Goal: Transaction & Acquisition: Book appointment/travel/reservation

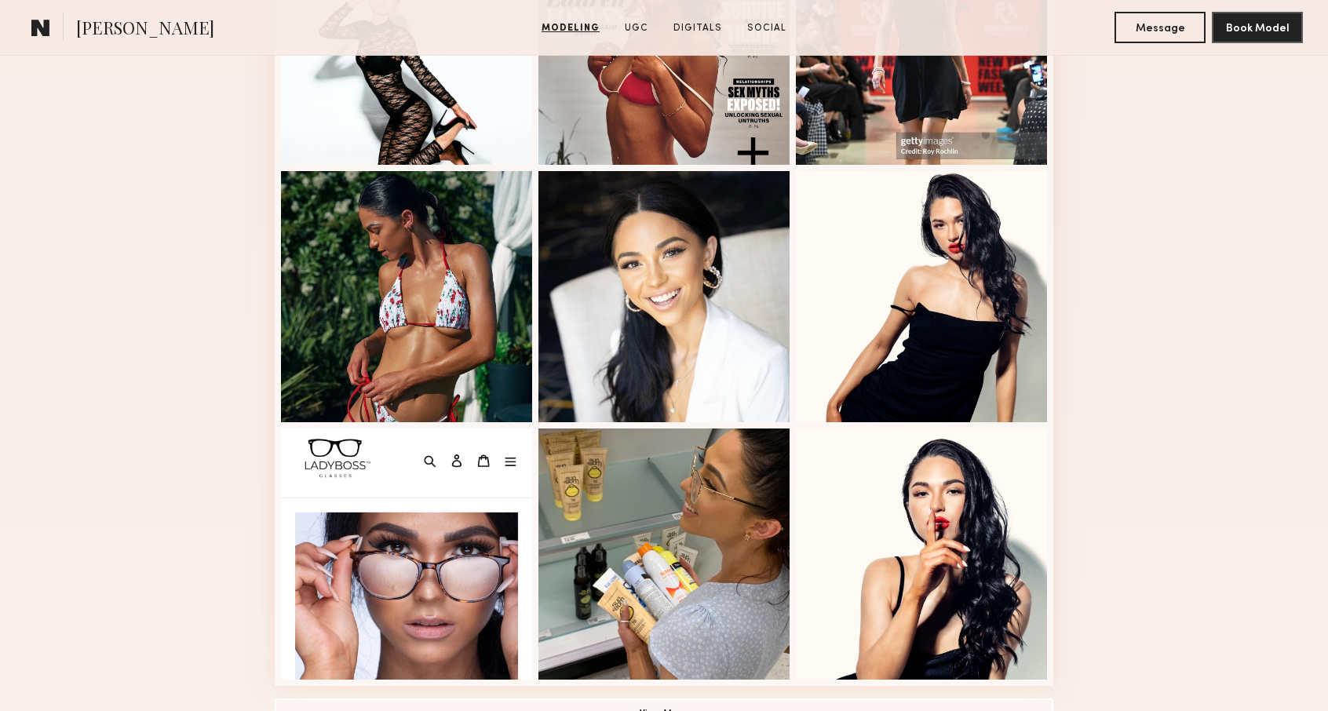
scroll to position [863, 0]
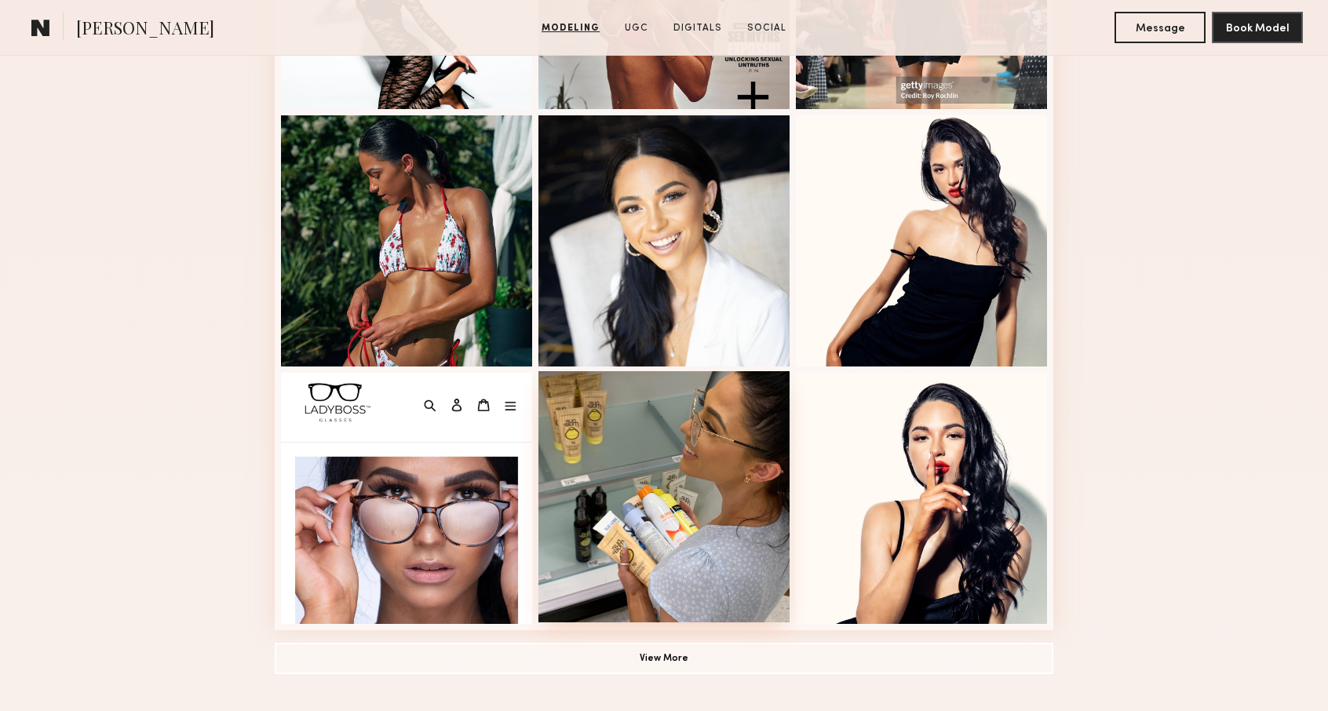
click at [642, 442] on div at bounding box center [663, 496] width 251 height 251
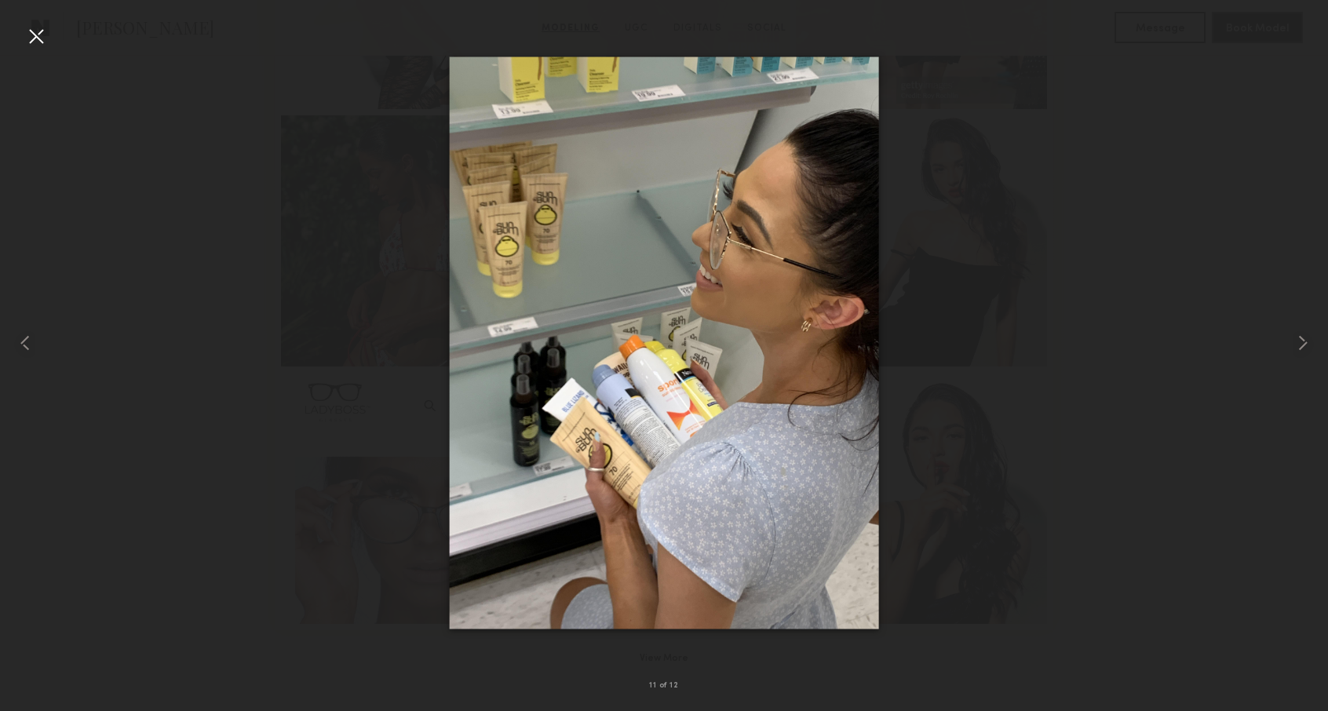
click at [1233, 346] on div at bounding box center [664, 343] width 1328 height 636
click at [1312, 344] on common-icon at bounding box center [1302, 342] width 25 height 25
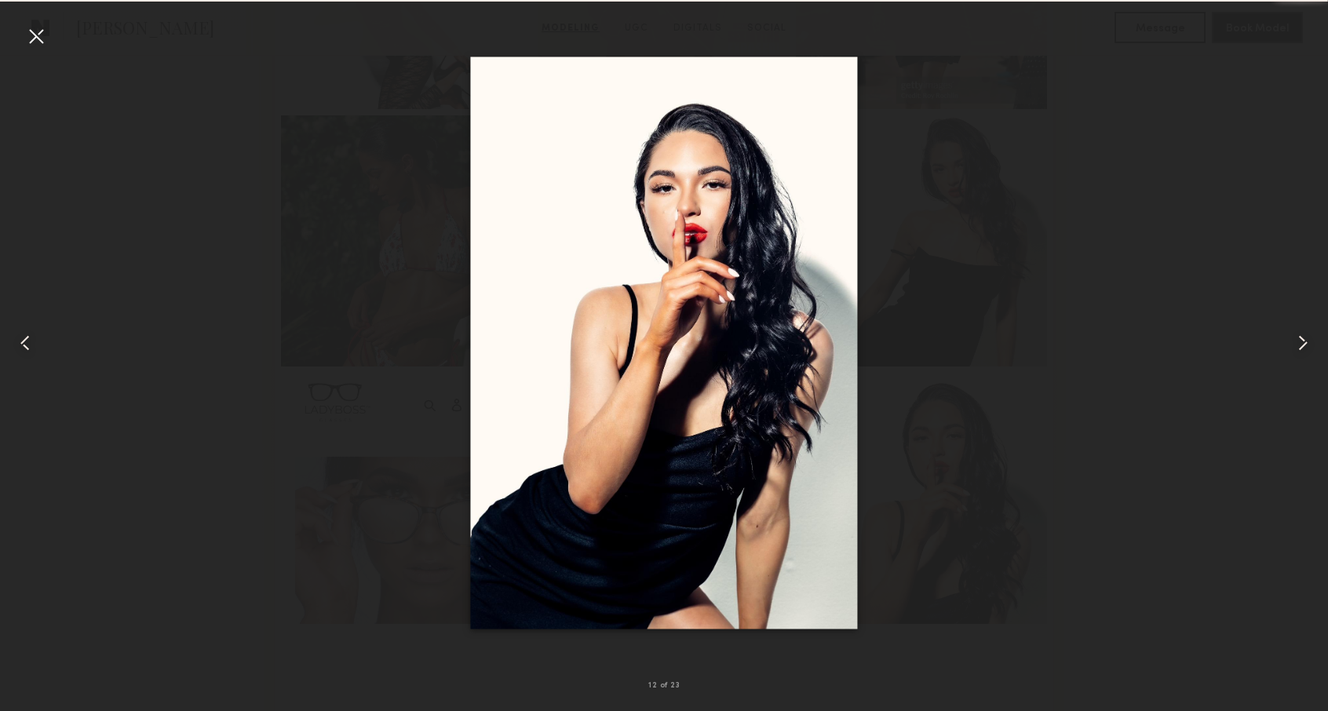
click at [1312, 344] on common-icon at bounding box center [1302, 342] width 25 height 25
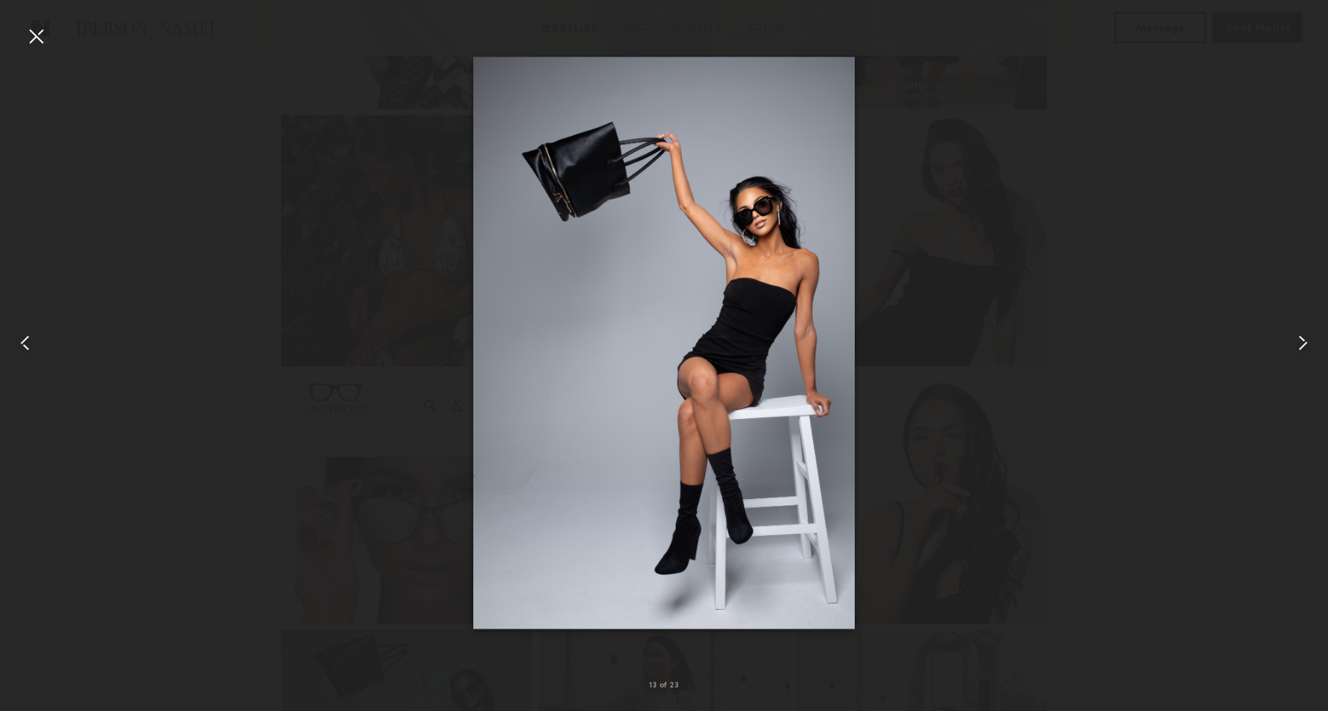
click at [1281, 344] on div at bounding box center [1300, 343] width 53 height 636
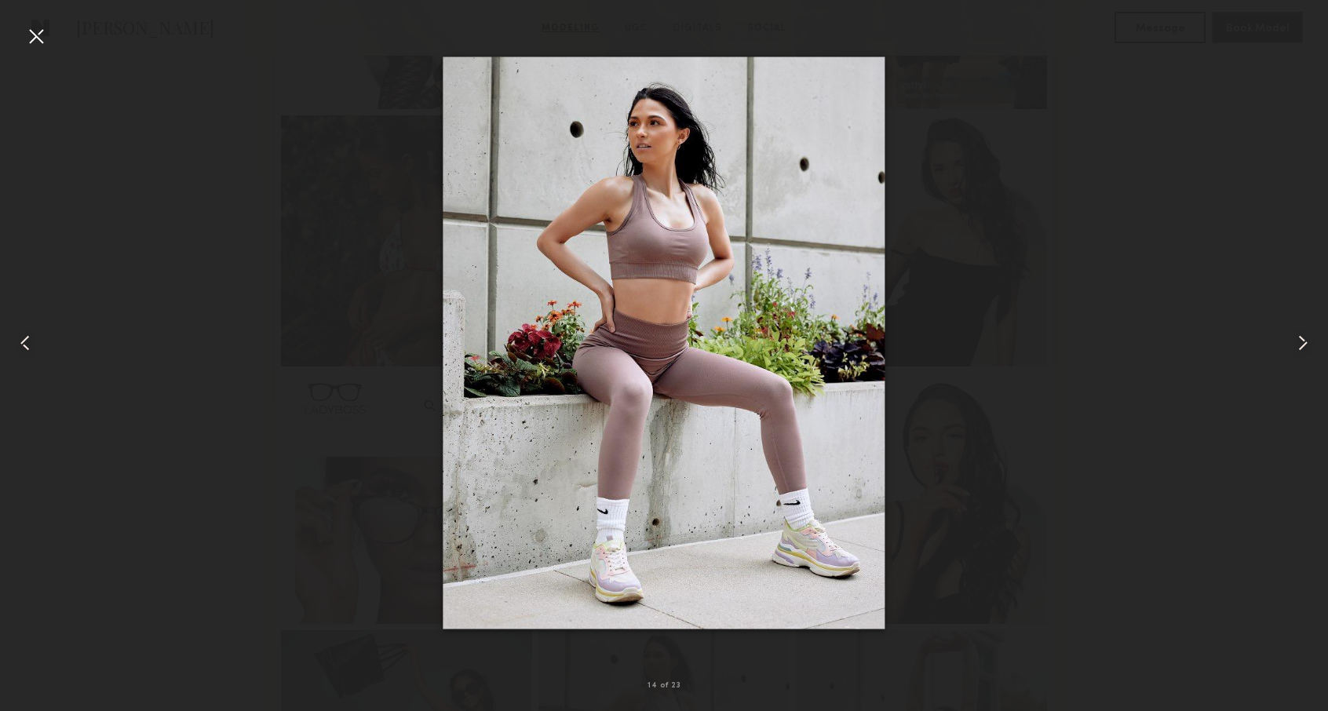
click at [1284, 344] on div at bounding box center [1300, 343] width 53 height 636
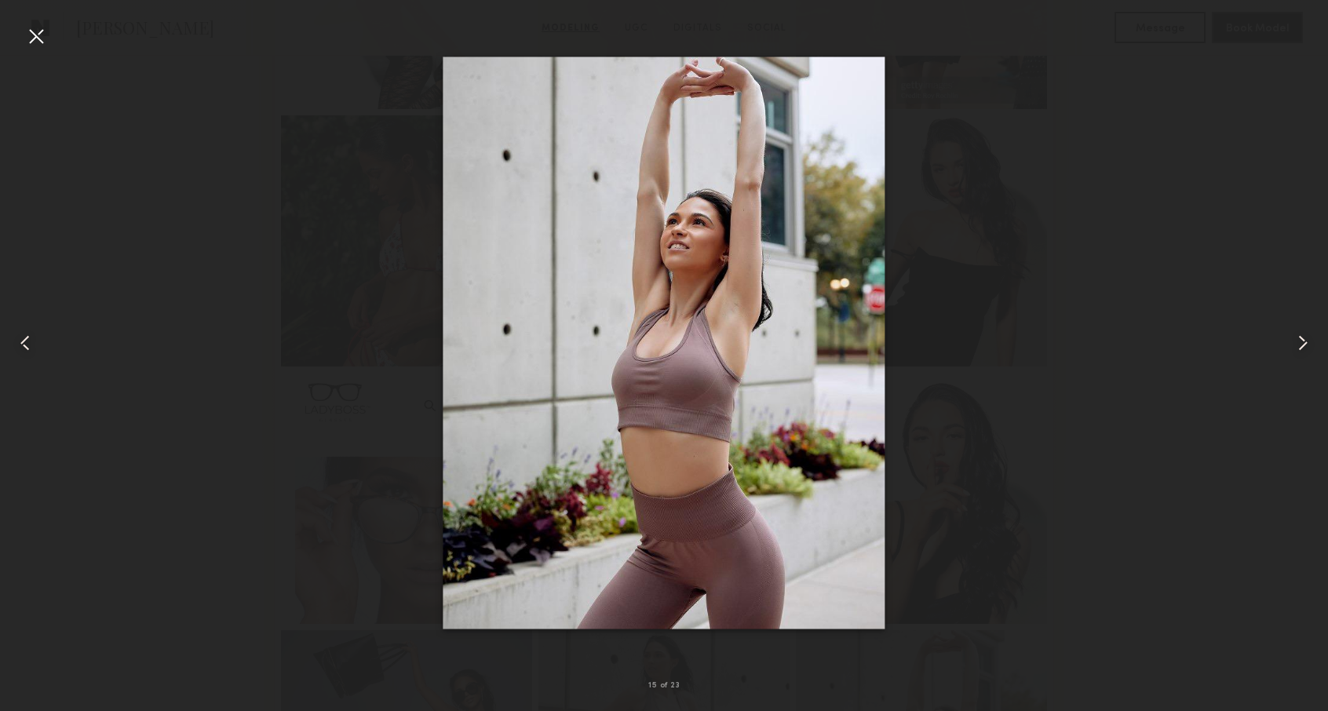
click at [1284, 344] on div at bounding box center [1300, 343] width 53 height 636
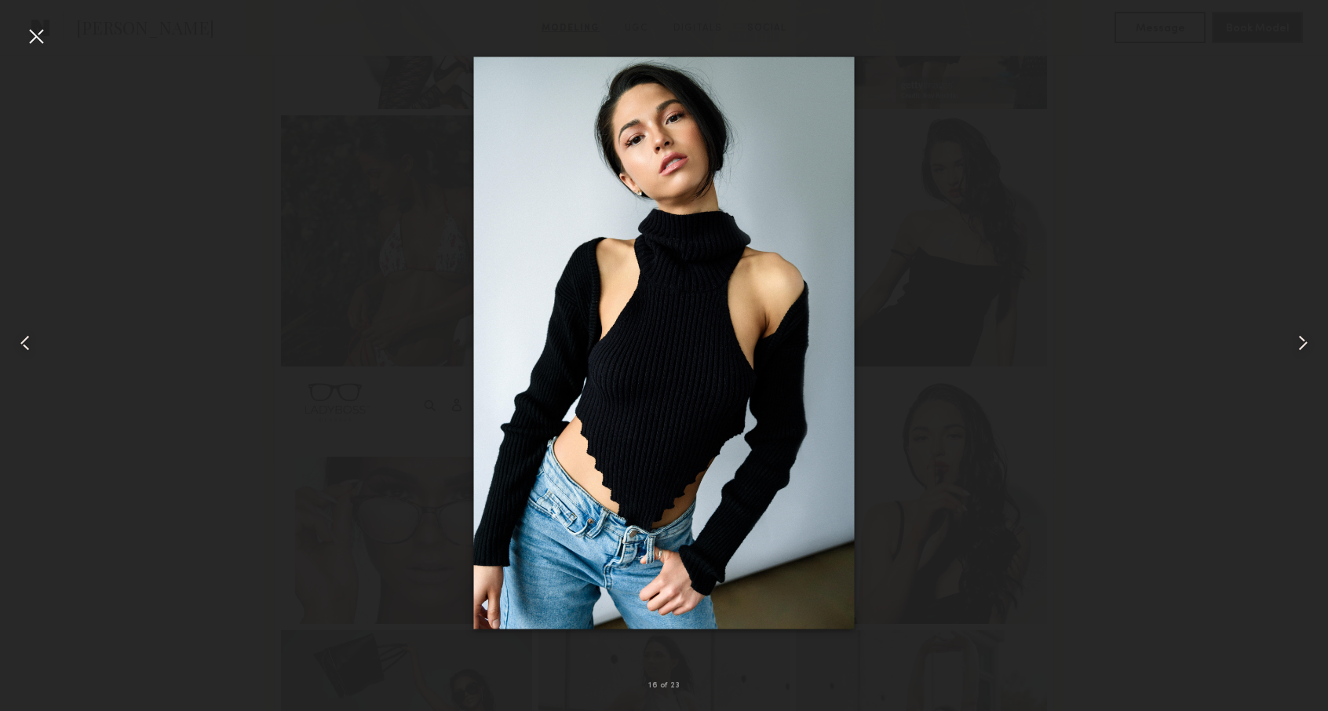
click at [1284, 344] on div at bounding box center [1300, 343] width 53 height 636
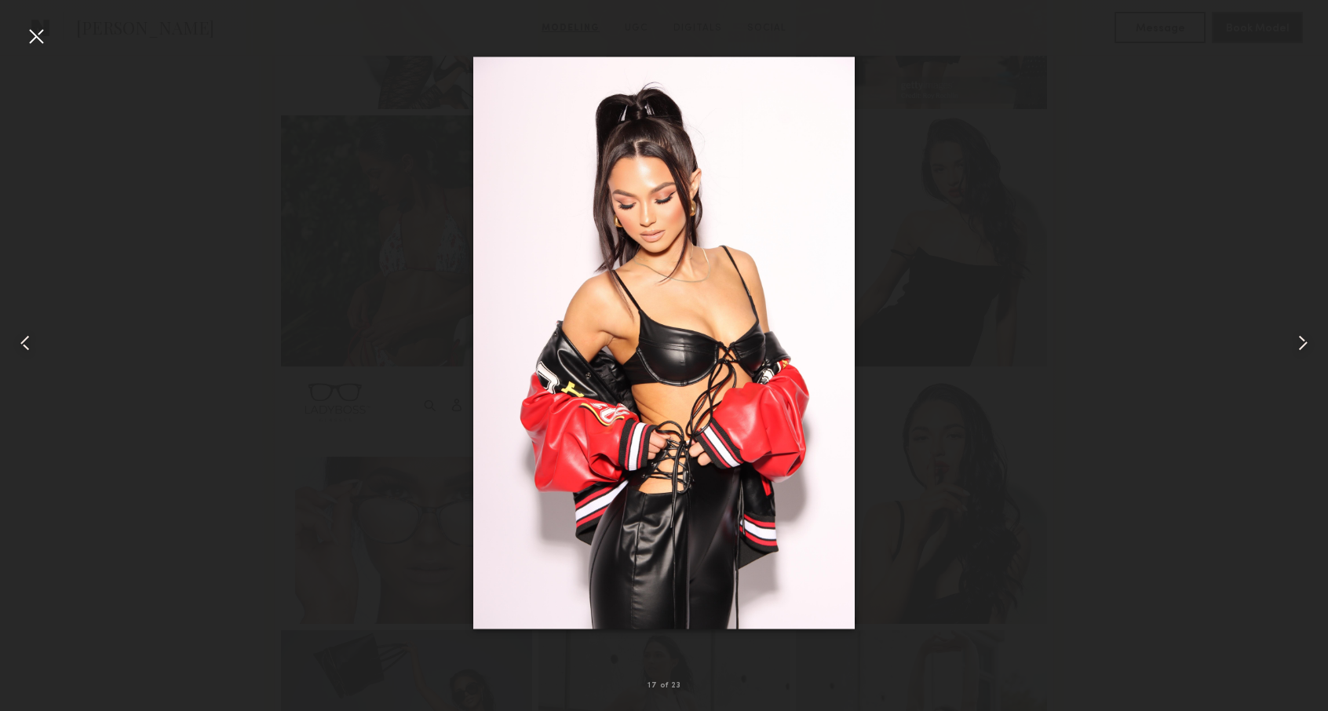
click at [1284, 344] on div at bounding box center [1300, 343] width 53 height 636
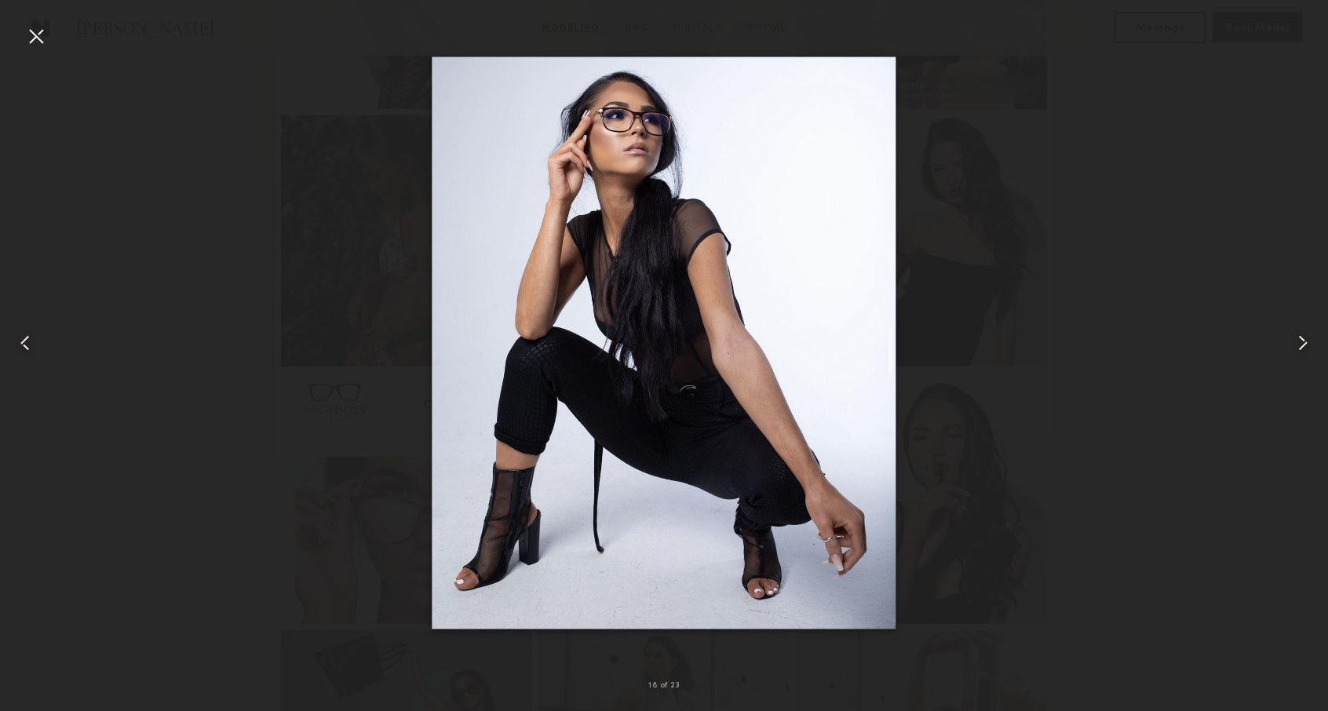
click at [1284, 344] on div at bounding box center [1300, 343] width 53 height 636
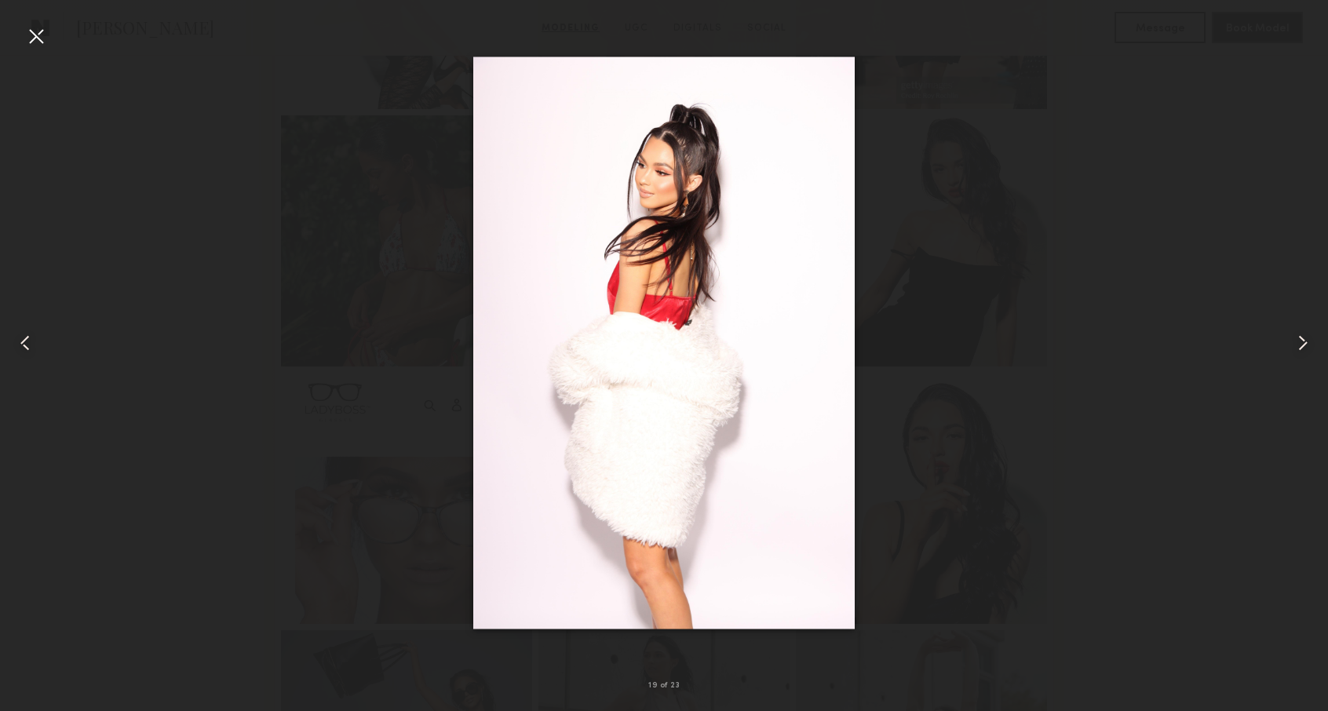
click at [1284, 344] on div at bounding box center [1300, 343] width 53 height 636
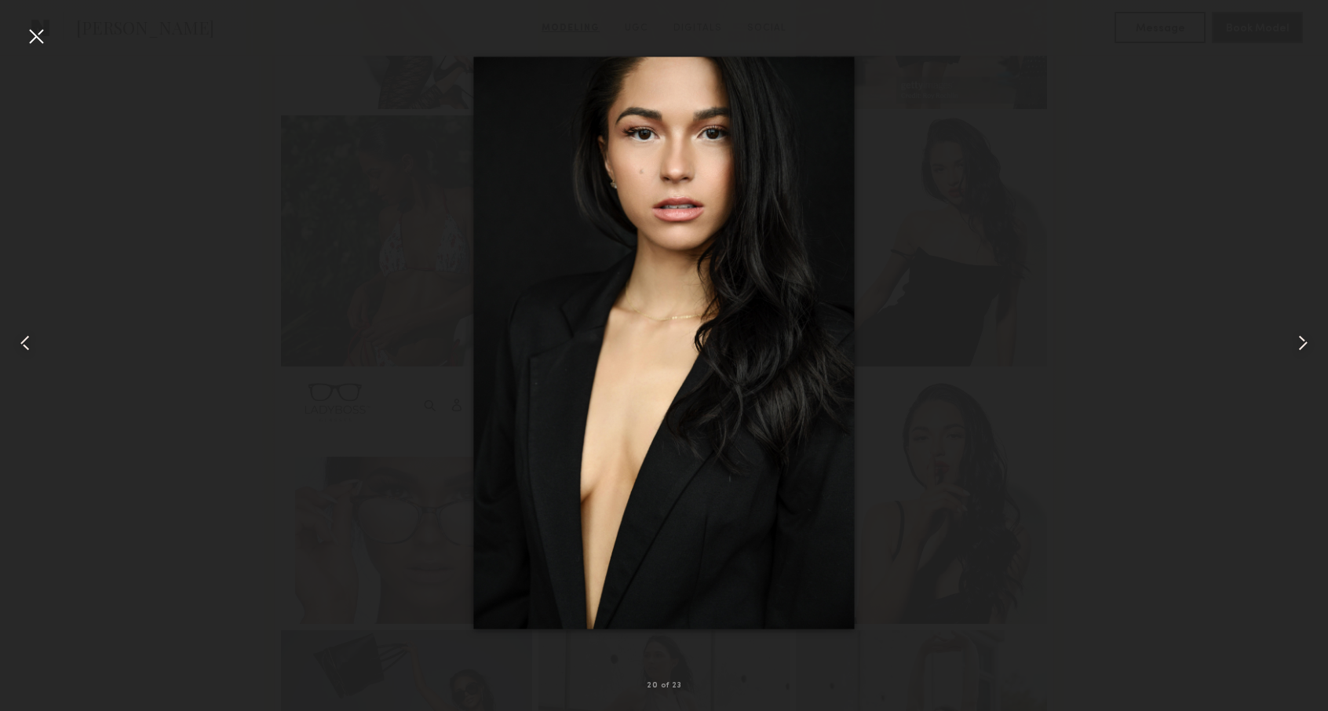
click at [1284, 344] on div at bounding box center [1300, 343] width 53 height 636
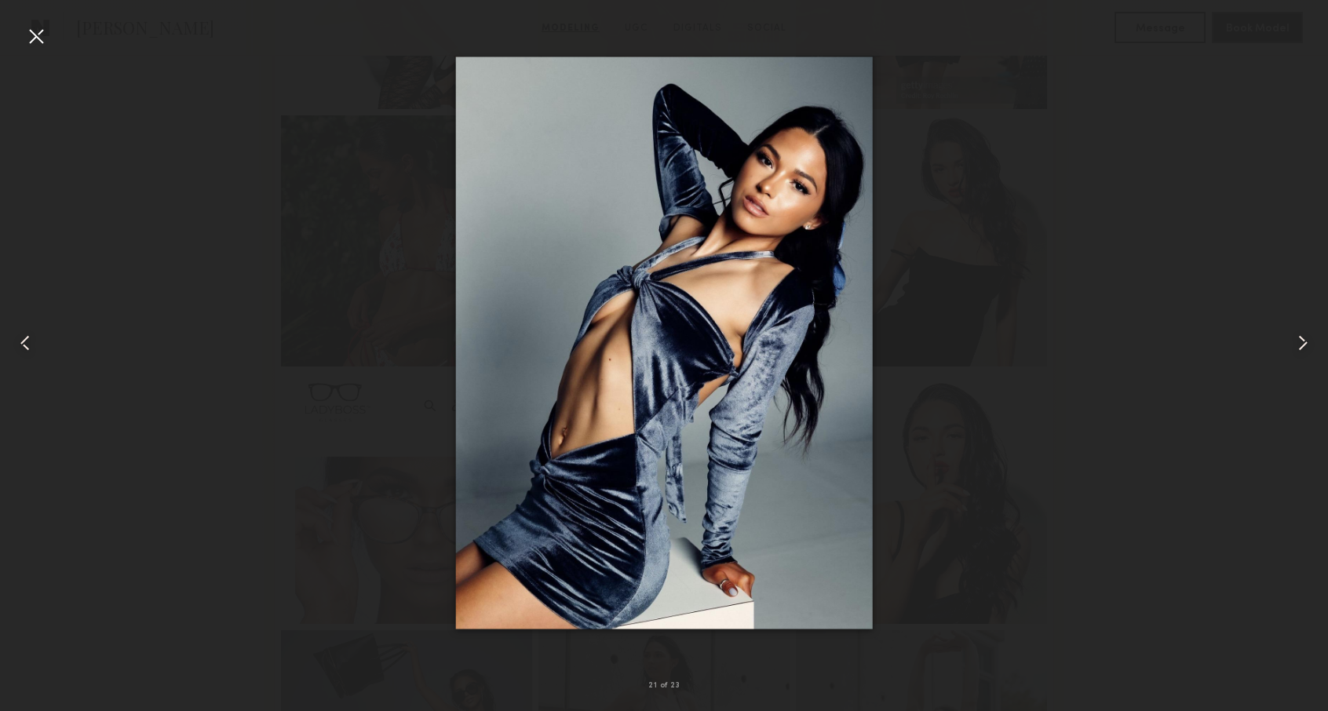
click at [1284, 344] on div at bounding box center [1300, 343] width 53 height 636
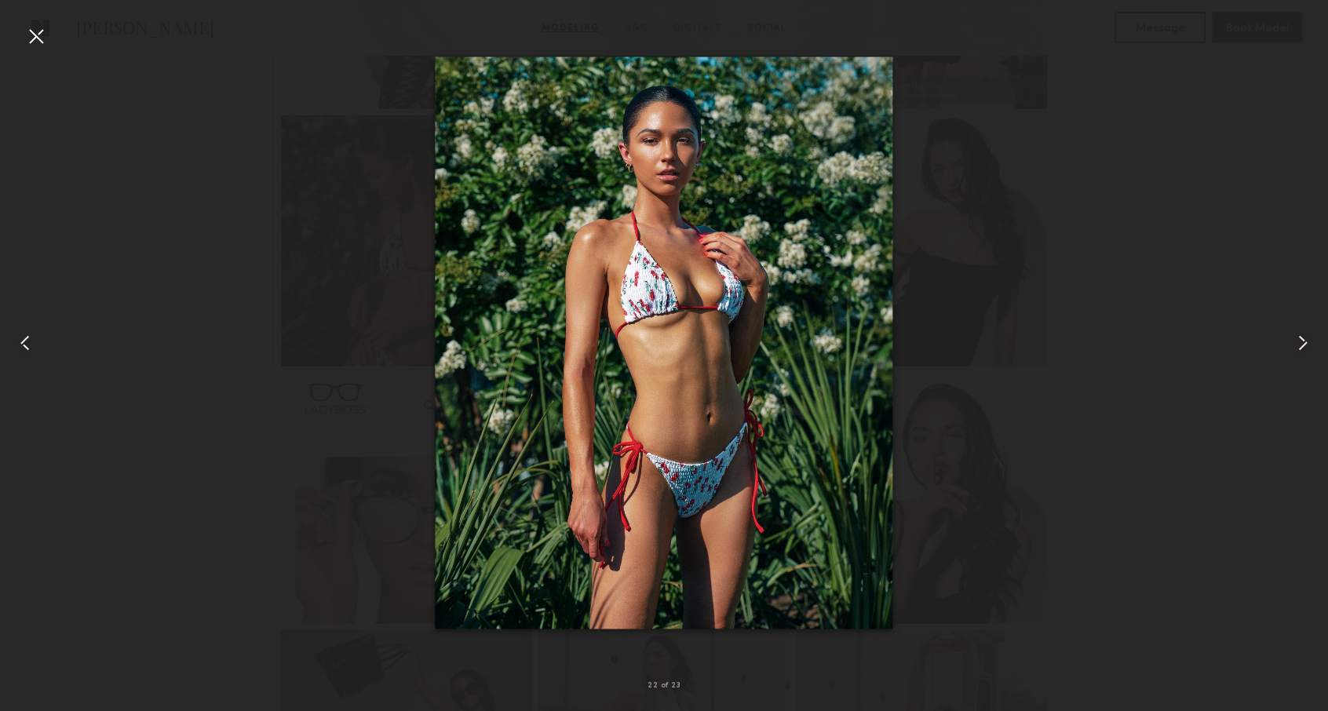
click at [1284, 344] on div at bounding box center [1300, 343] width 53 height 636
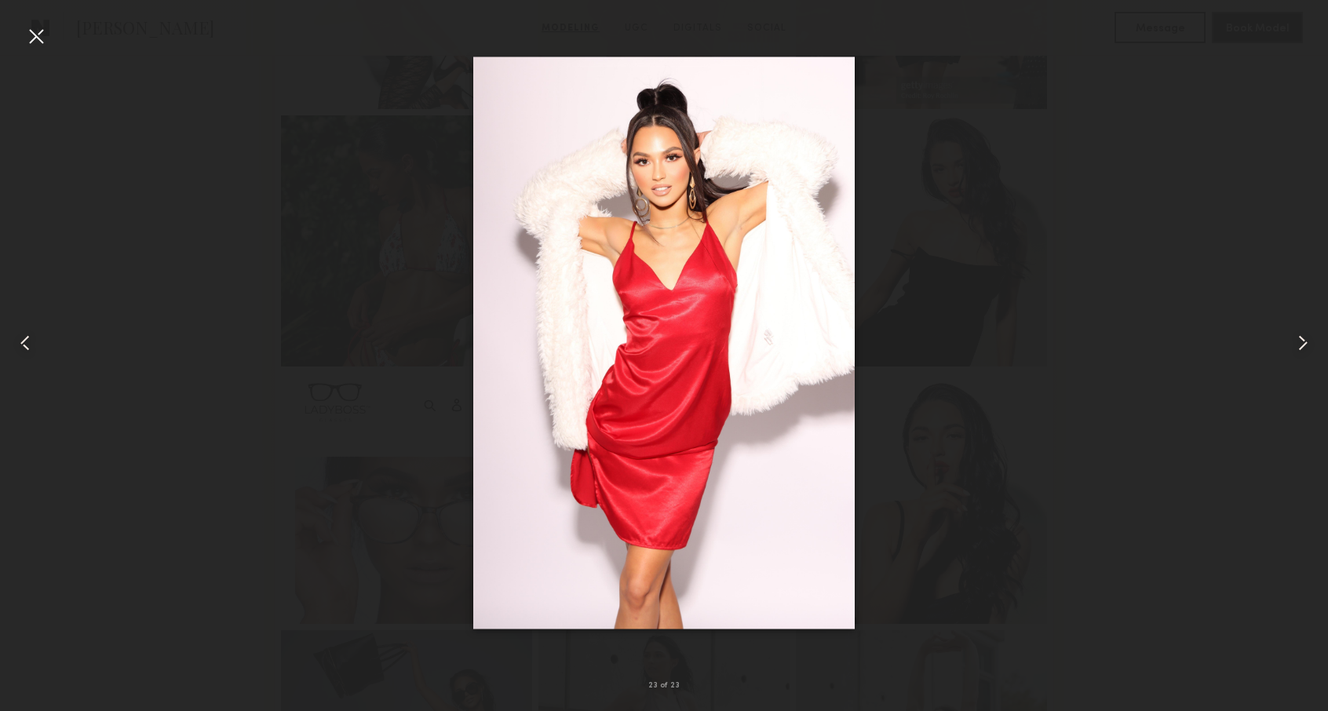
click at [1284, 344] on div at bounding box center [1300, 343] width 53 height 636
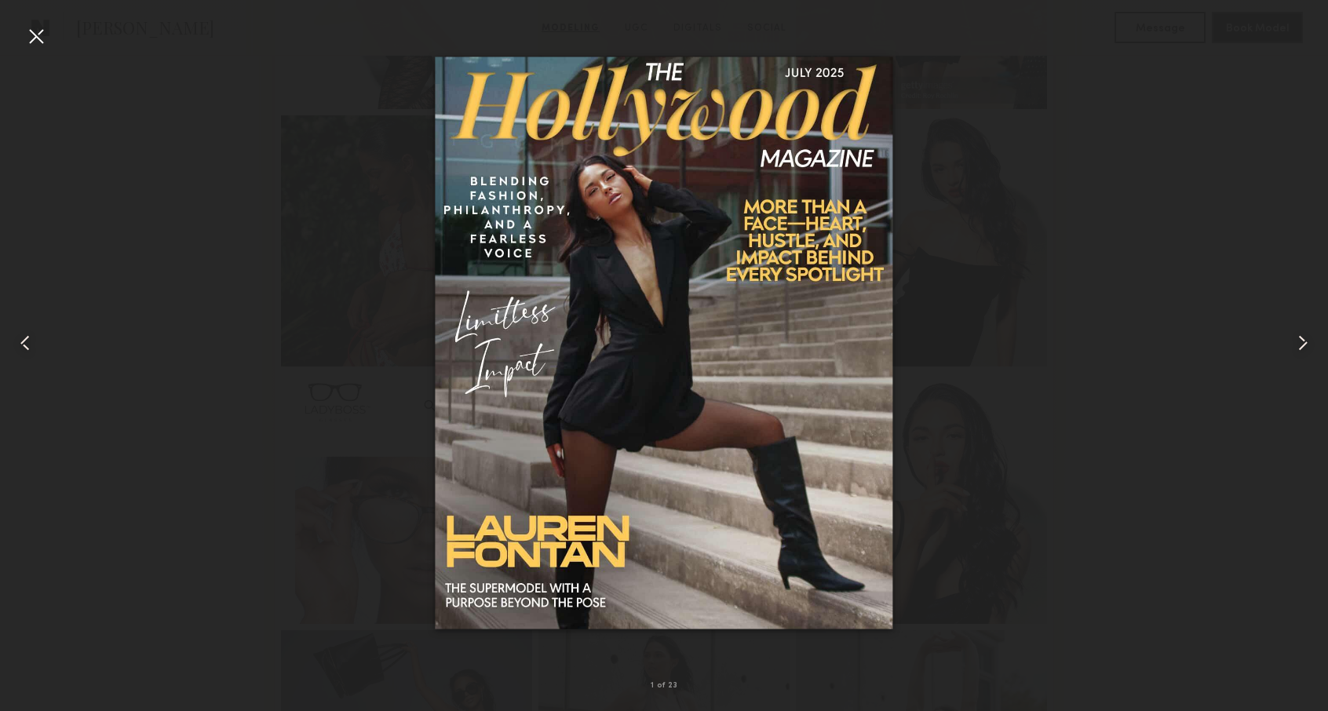
click at [1284, 344] on div at bounding box center [1300, 343] width 53 height 636
